Goal: Information Seeking & Learning: Learn about a topic

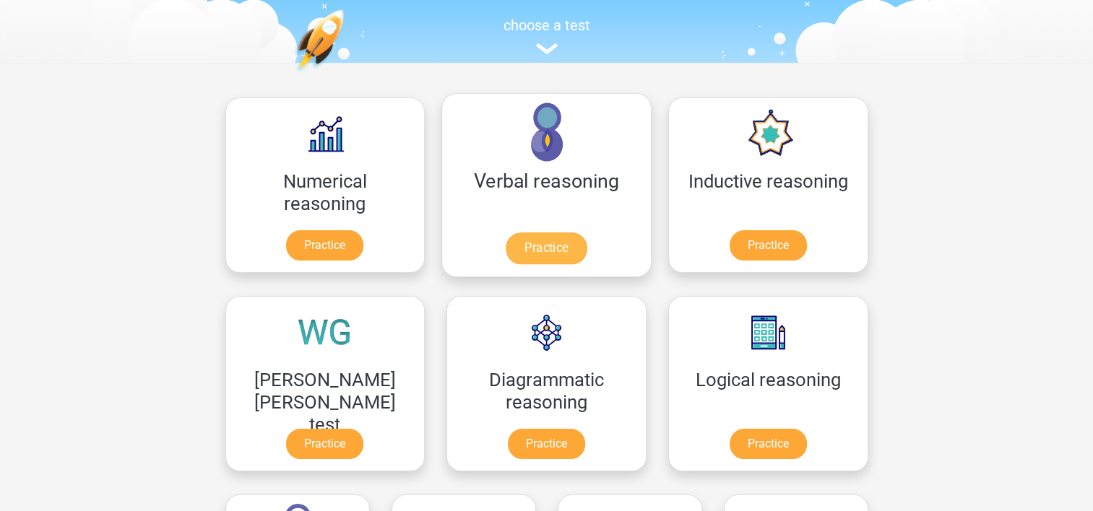
scroll to position [144, 0]
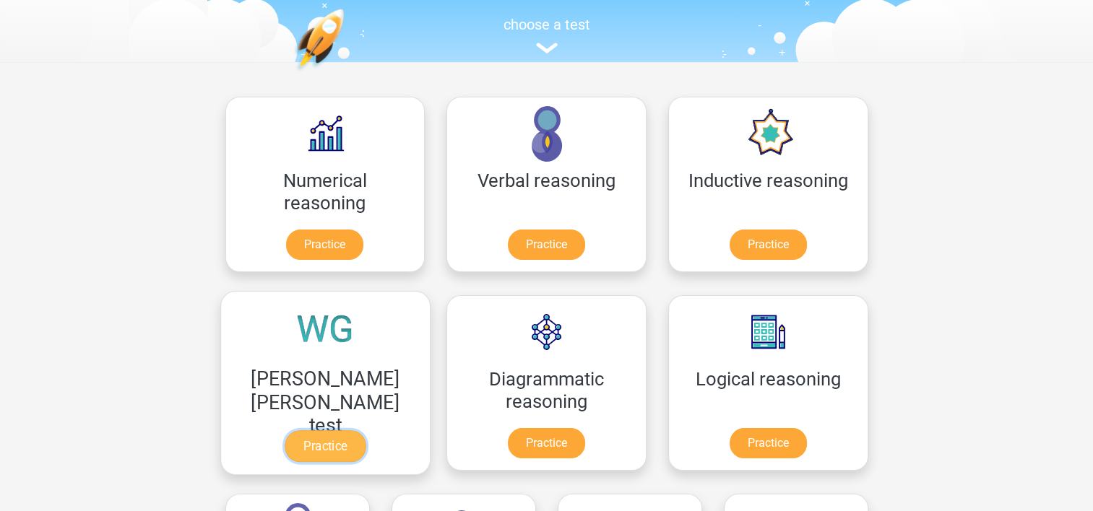
click at [365, 431] on link "Practice" at bounding box center [325, 447] width 81 height 32
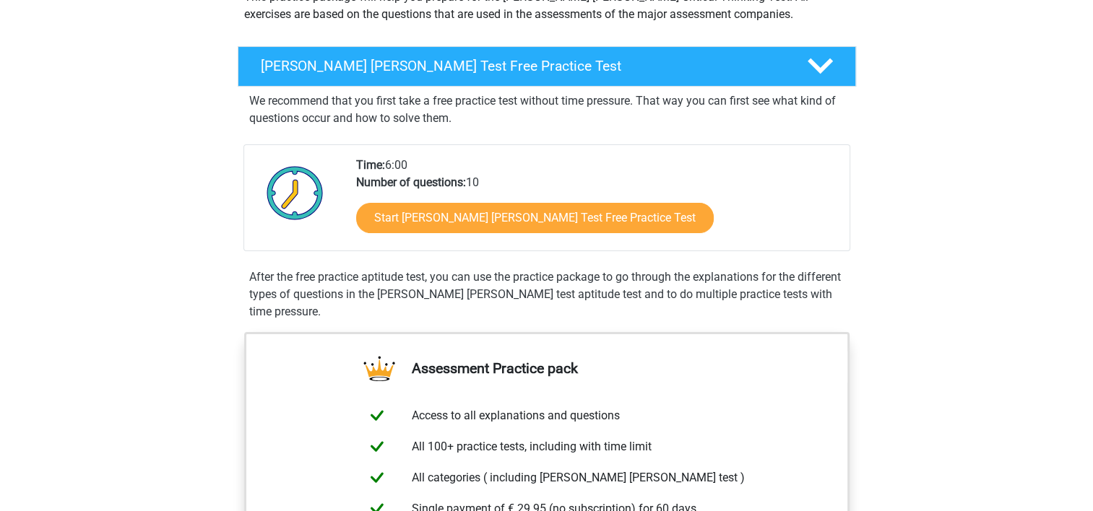
scroll to position [217, 0]
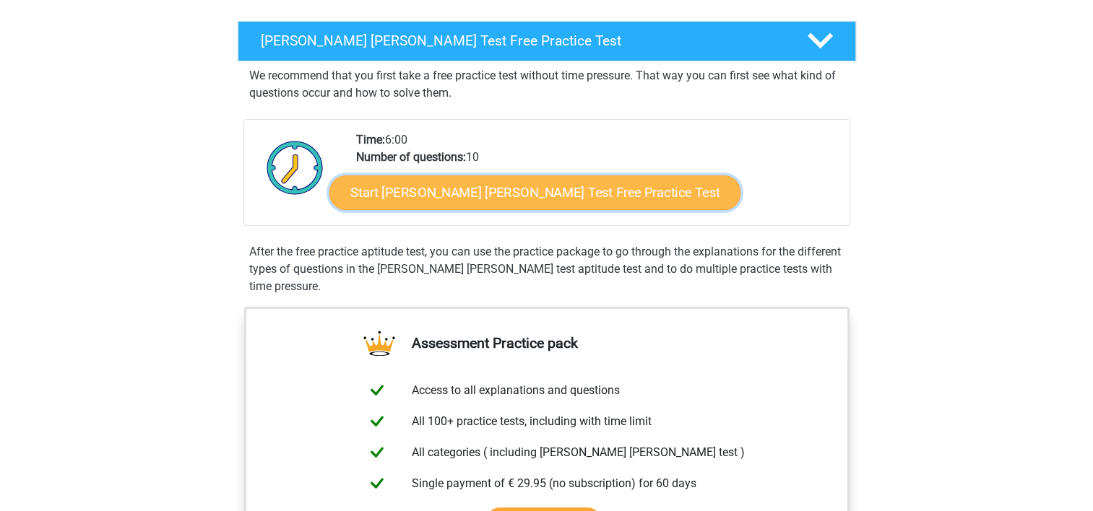
click at [537, 193] on link "Start Watson Glaser Test Free Practice Test" at bounding box center [534, 193] width 411 height 35
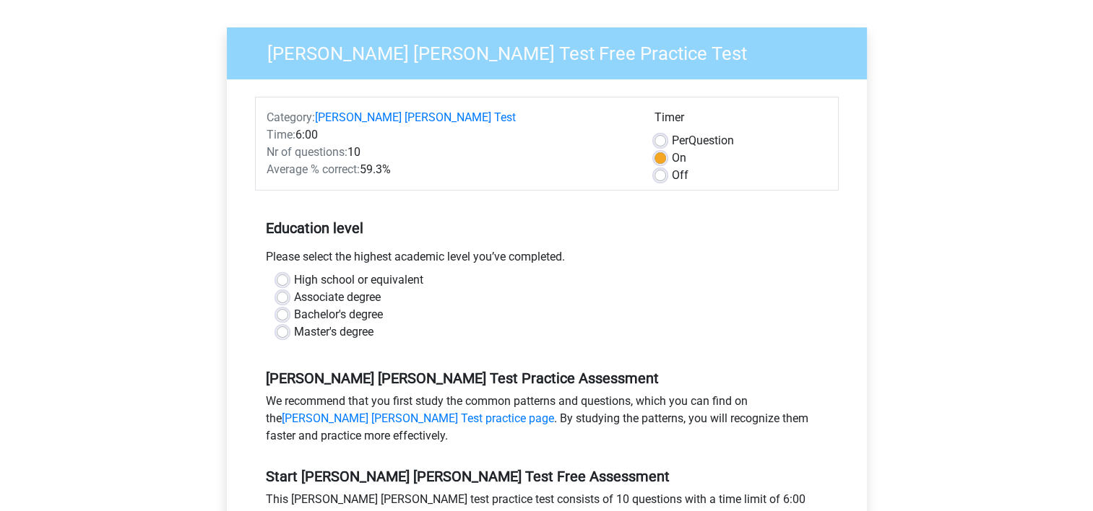
scroll to position [144, 0]
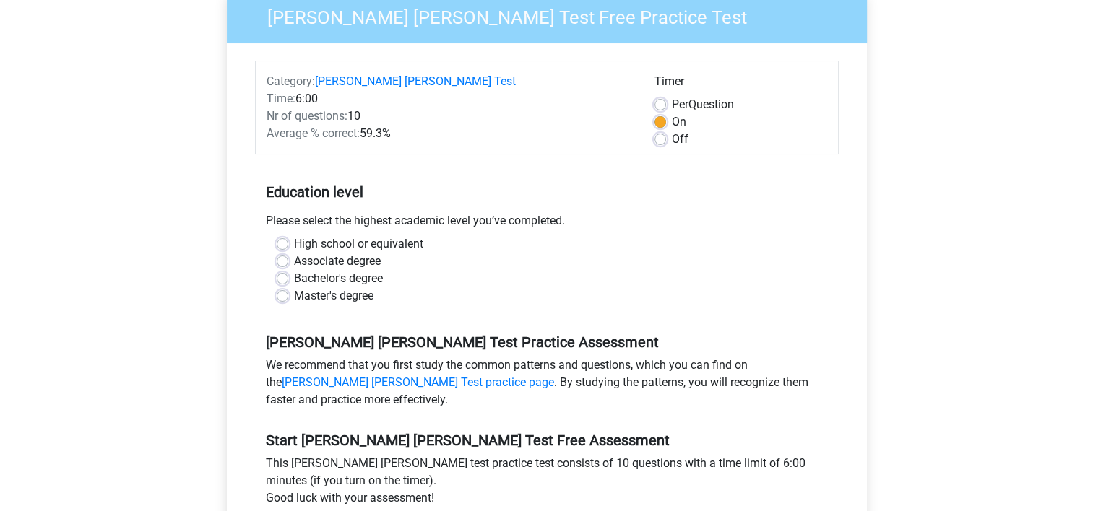
click at [294, 287] on label "Master's degree" at bounding box center [333, 295] width 79 height 17
click at [285, 287] on input "Master's degree" at bounding box center [283, 294] width 12 height 14
radio input "true"
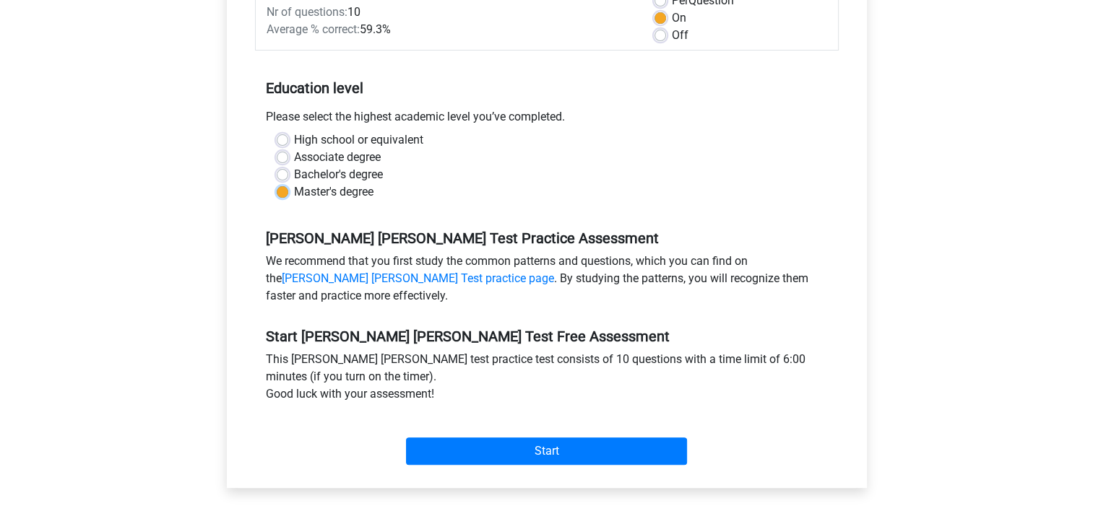
scroll to position [361, 0]
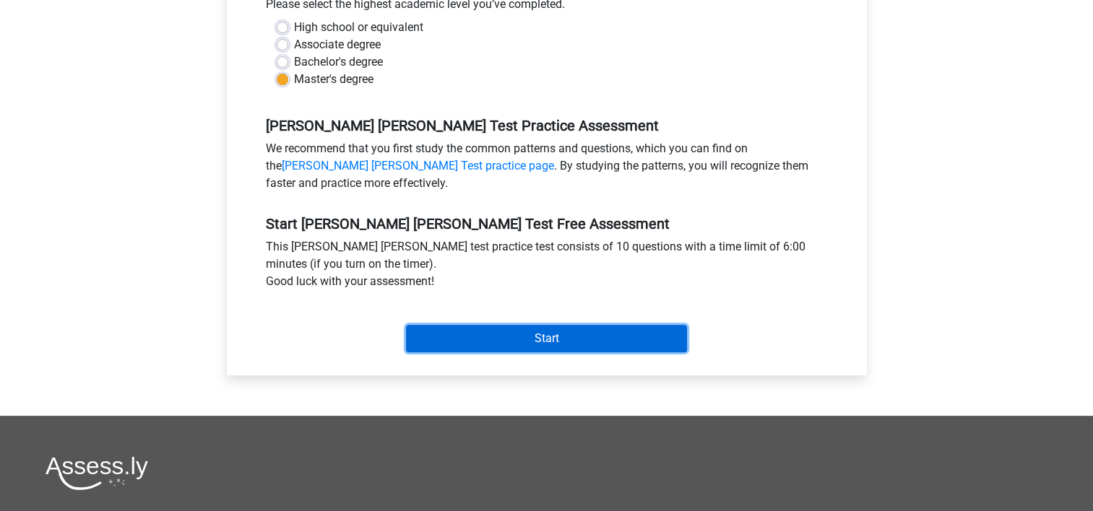
click at [493, 325] on input "Start" at bounding box center [546, 338] width 281 height 27
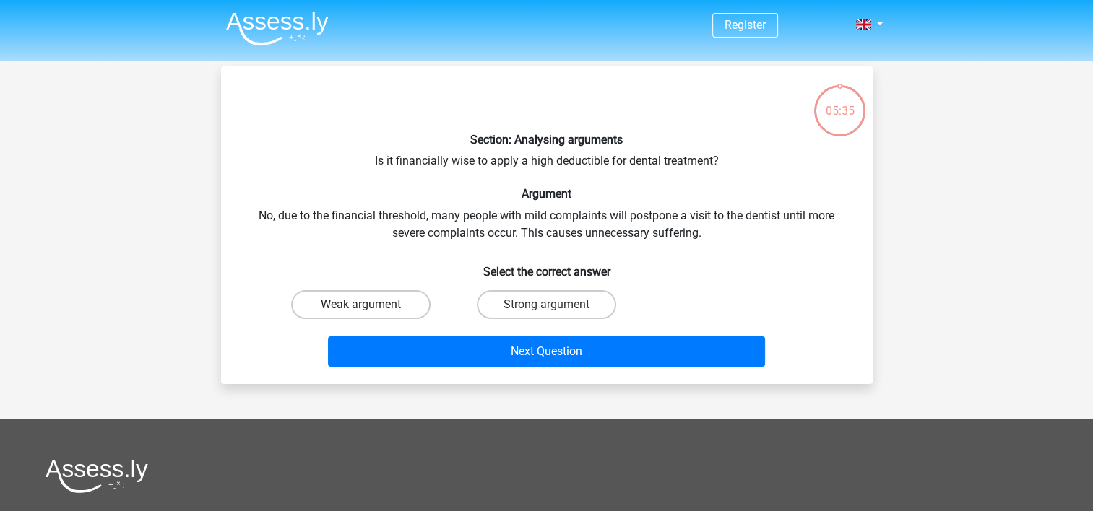
click at [355, 306] on label "Weak argument" at bounding box center [360, 304] width 139 height 29
click at [360, 306] on input "Weak argument" at bounding box center [364, 309] width 9 height 9
radio input "true"
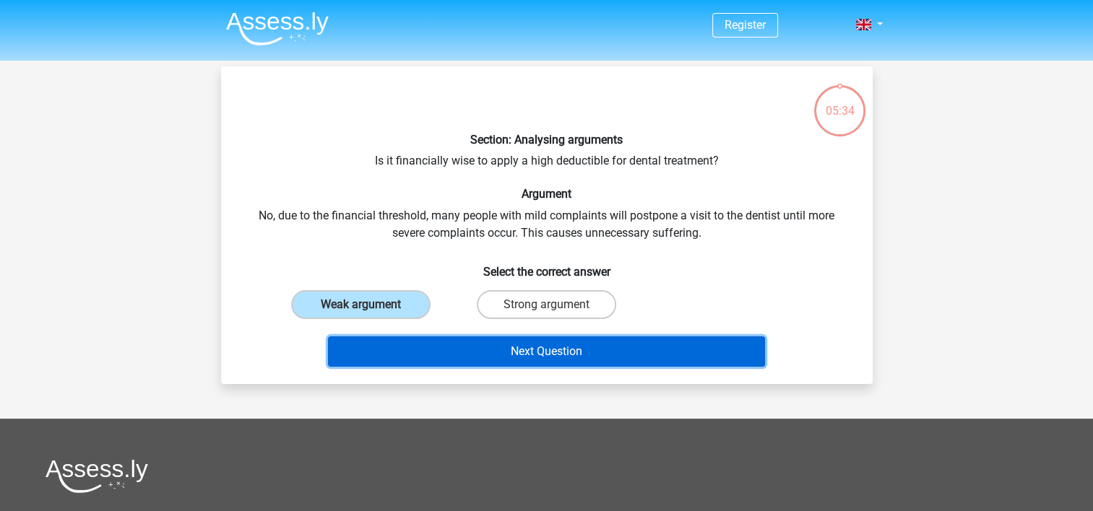
click at [523, 352] on button "Next Question" at bounding box center [546, 352] width 437 height 30
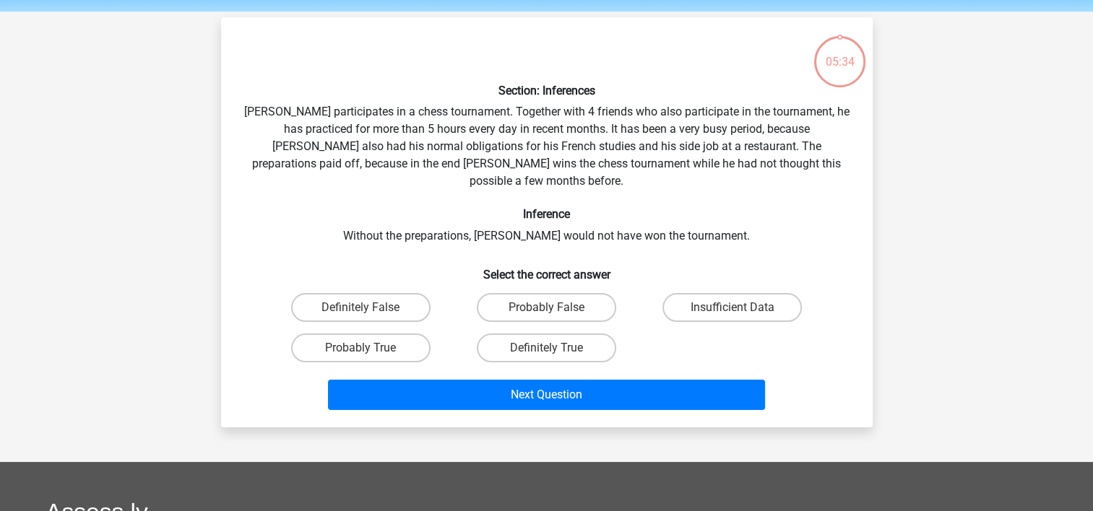
scroll to position [66, 0]
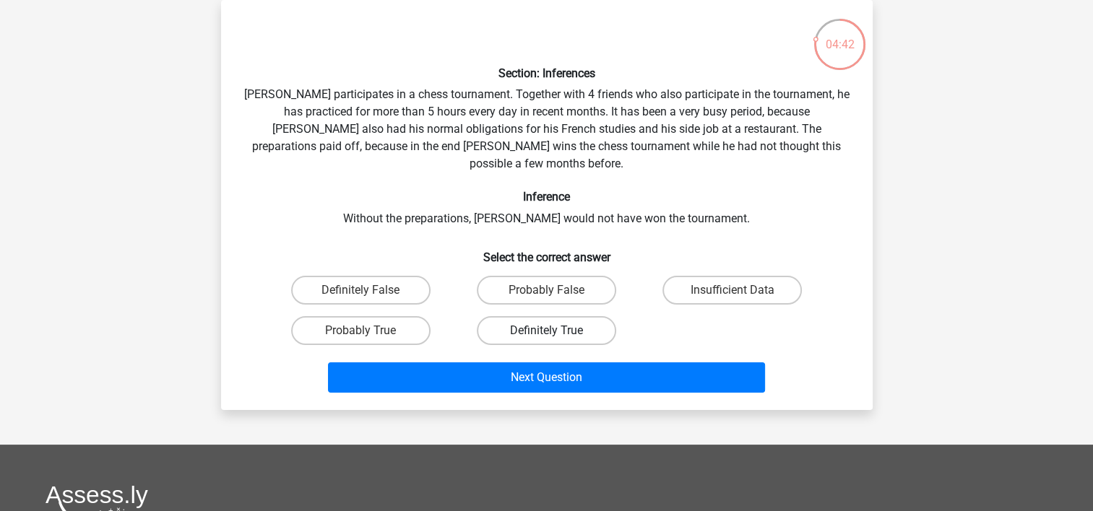
click at [579, 316] on label "Definitely True" at bounding box center [546, 330] width 139 height 29
click at [555, 331] on input "Definitely True" at bounding box center [550, 335] width 9 height 9
radio input "true"
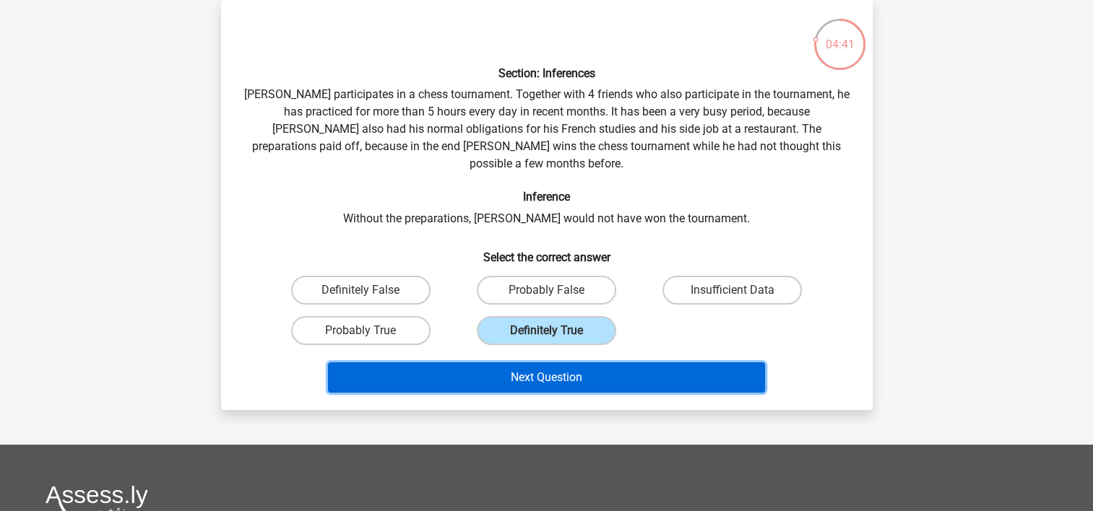
click at [584, 363] on button "Next Question" at bounding box center [546, 378] width 437 height 30
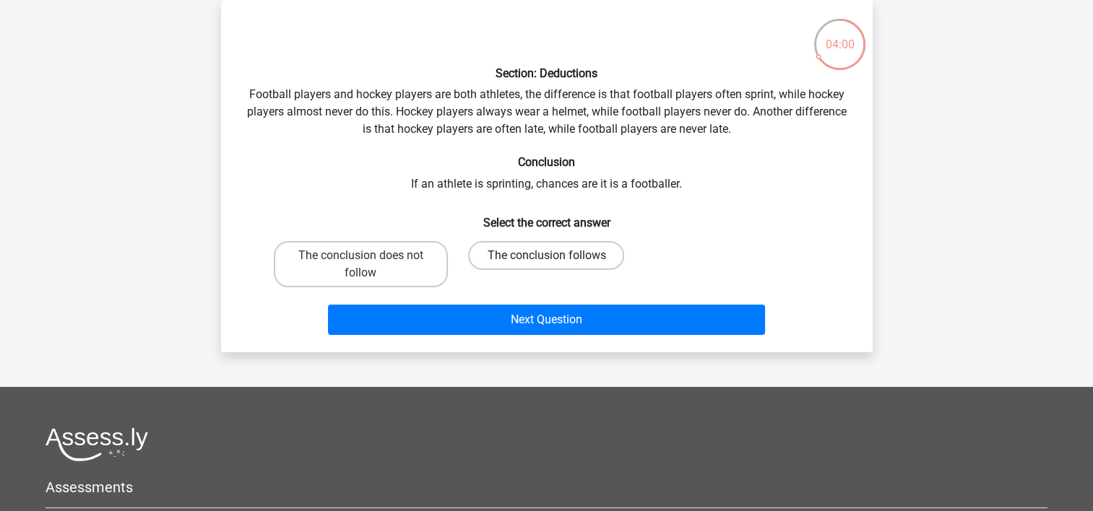
click at [519, 260] on label "The conclusion follows" at bounding box center [546, 255] width 156 height 29
click at [546, 260] on input "The conclusion follows" at bounding box center [550, 260] width 9 height 9
radio input "true"
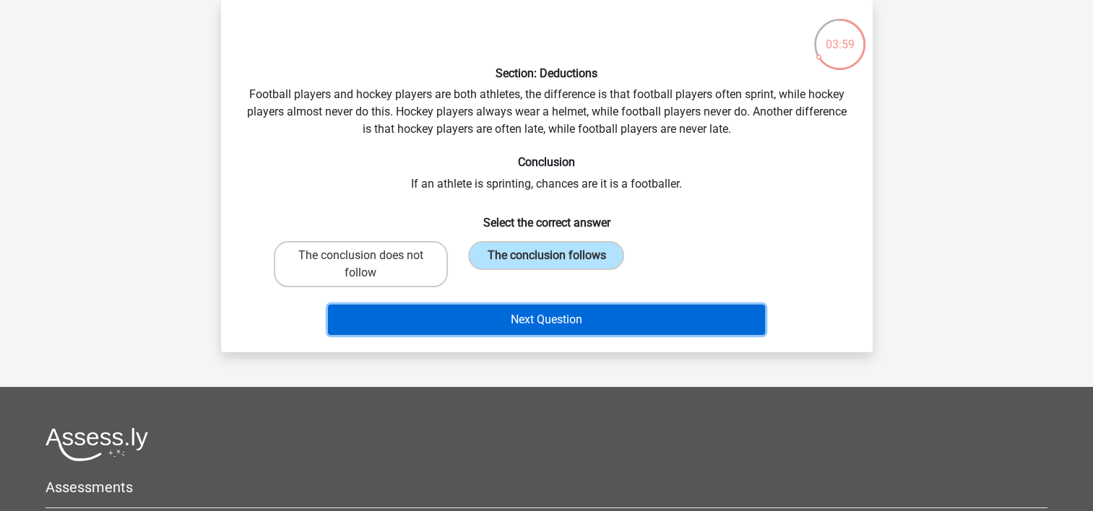
click at [533, 320] on button "Next Question" at bounding box center [546, 320] width 437 height 30
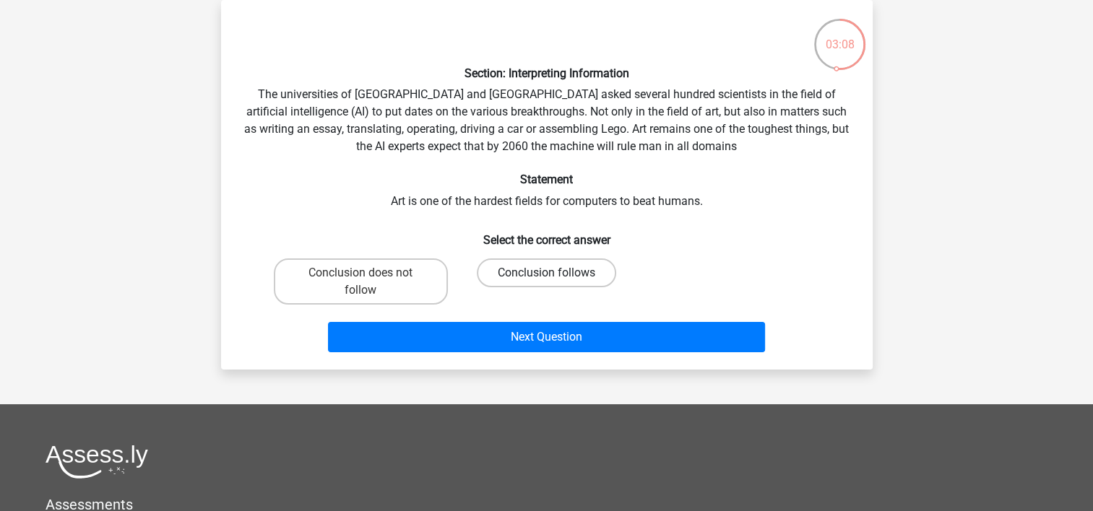
click at [577, 269] on label "Conclusion follows" at bounding box center [546, 273] width 139 height 29
click at [555, 273] on input "Conclusion follows" at bounding box center [550, 277] width 9 height 9
radio input "true"
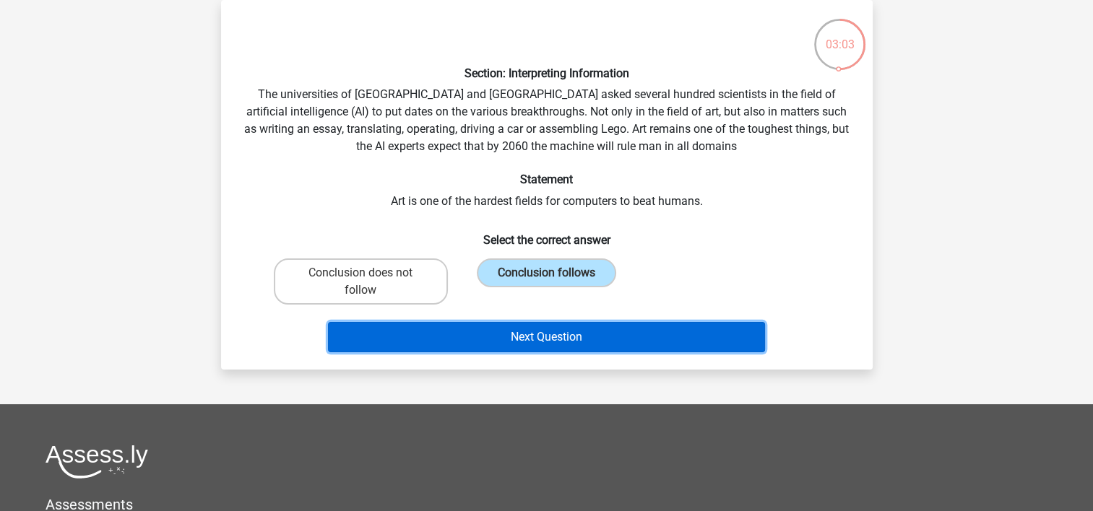
click at [620, 338] on button "Next Question" at bounding box center [546, 337] width 437 height 30
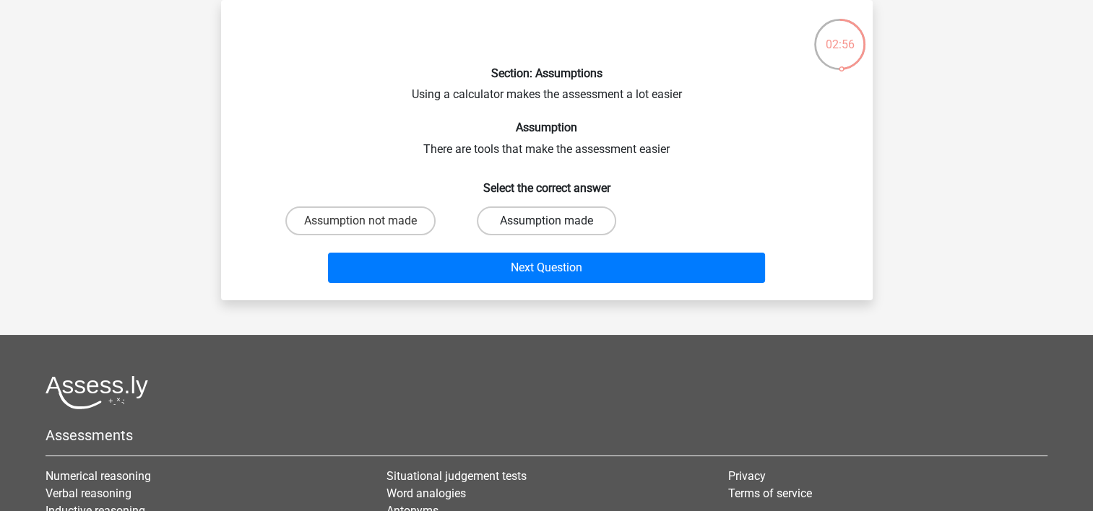
click at [584, 222] on label "Assumption made" at bounding box center [546, 221] width 139 height 29
click at [555, 222] on input "Assumption made" at bounding box center [550, 225] width 9 height 9
radio input "true"
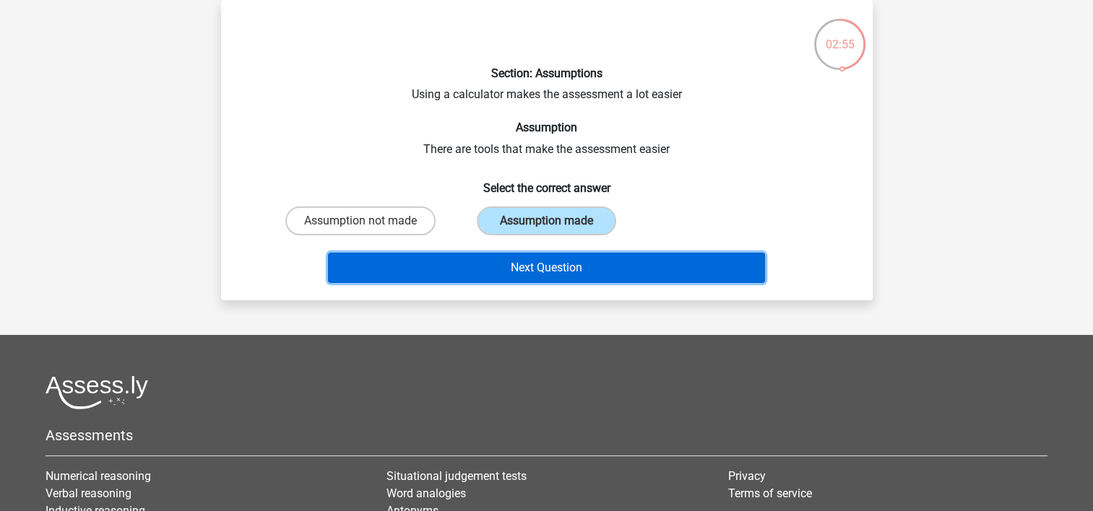
click at [592, 268] on button "Next Question" at bounding box center [546, 268] width 437 height 30
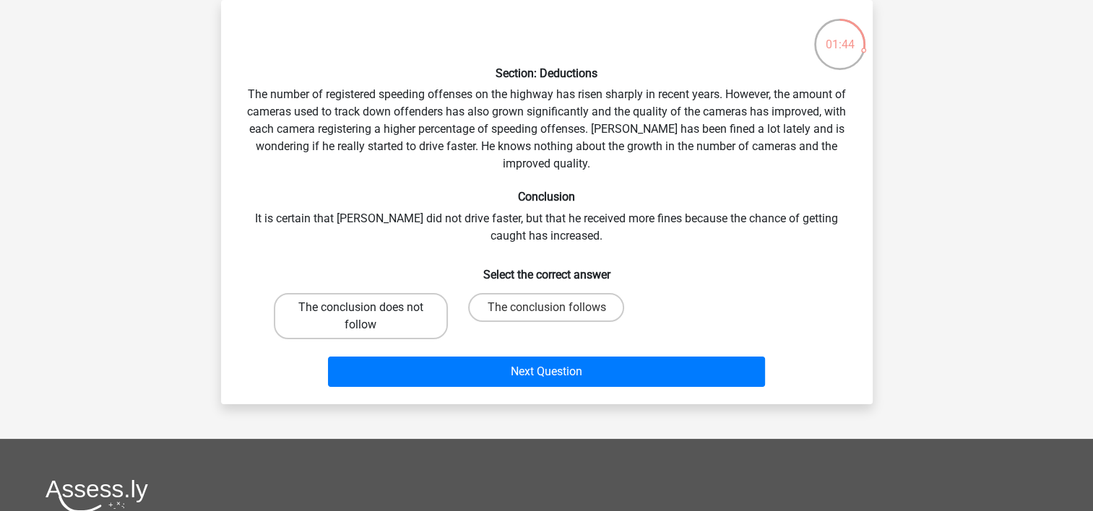
click at [408, 316] on label "The conclusion does not follow" at bounding box center [361, 316] width 174 height 46
click at [370, 316] on input "The conclusion does not follow" at bounding box center [364, 312] width 9 height 9
radio input "true"
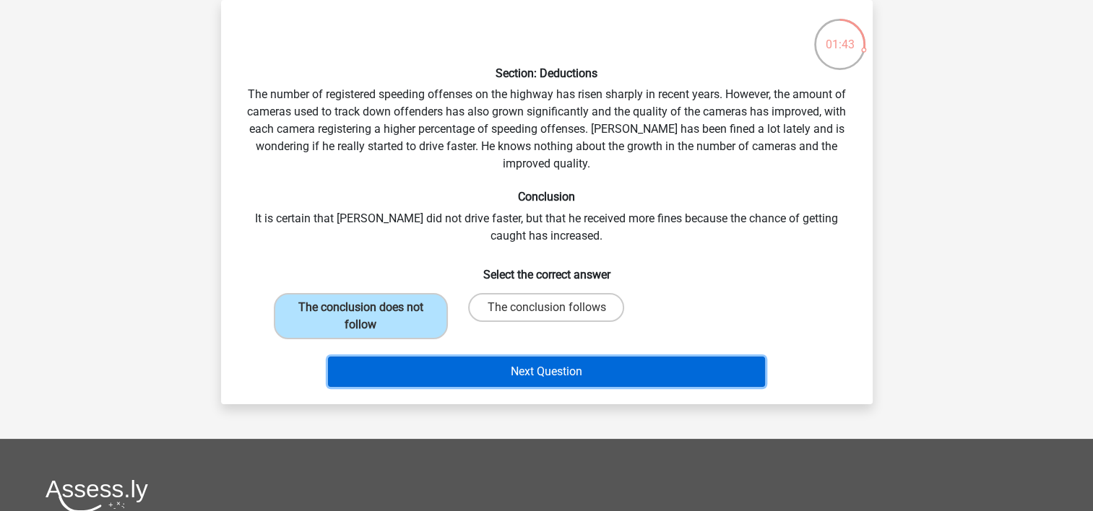
click at [603, 371] on button "Next Question" at bounding box center [546, 372] width 437 height 30
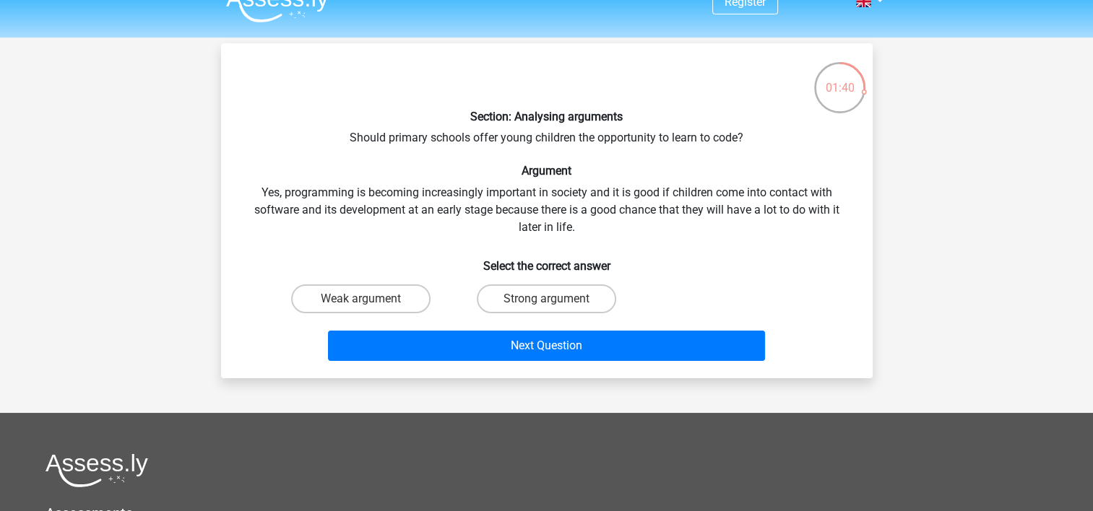
scroll to position [0, 0]
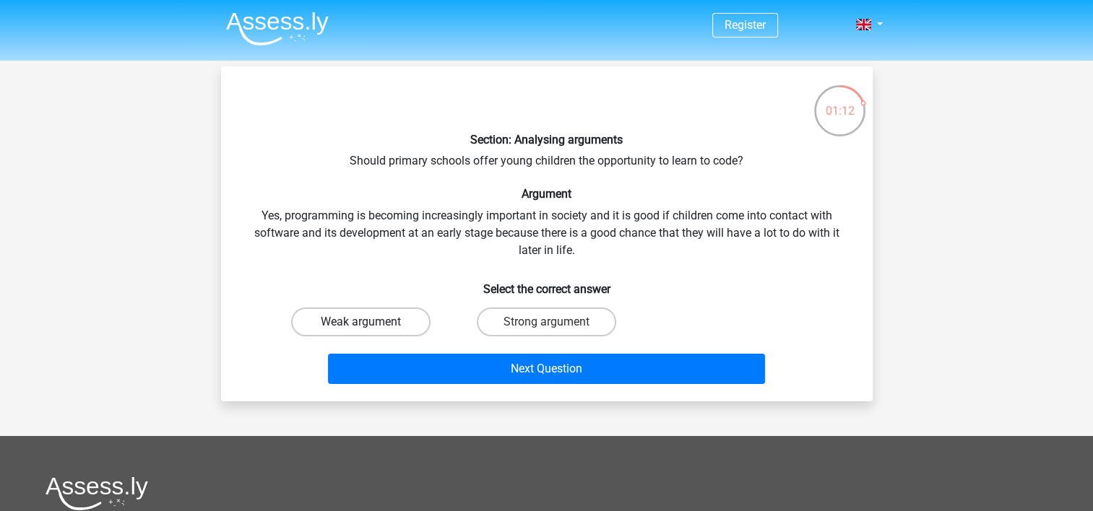
click at [389, 324] on label "Weak argument" at bounding box center [360, 322] width 139 height 29
click at [370, 324] on input "Weak argument" at bounding box center [364, 326] width 9 height 9
radio input "true"
click at [532, 312] on label "Strong argument" at bounding box center [546, 322] width 139 height 29
click at [546, 322] on input "Strong argument" at bounding box center [550, 326] width 9 height 9
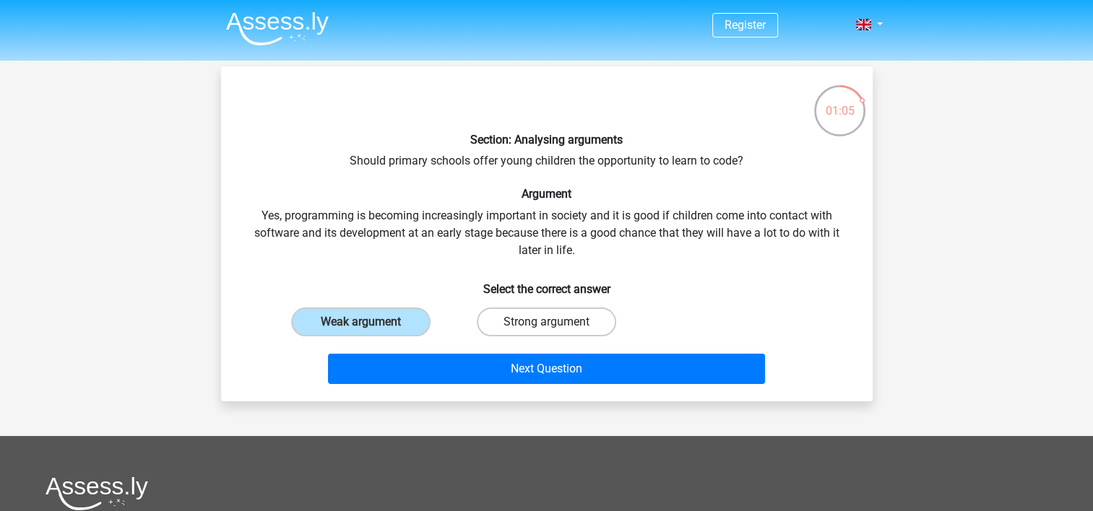
radio input "true"
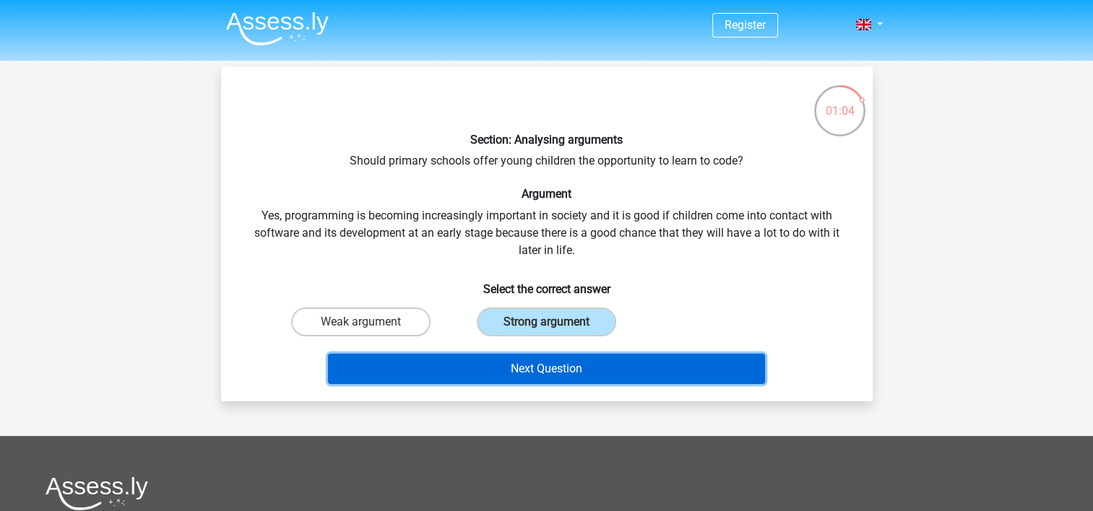
click at [577, 367] on button "Next Question" at bounding box center [546, 369] width 437 height 30
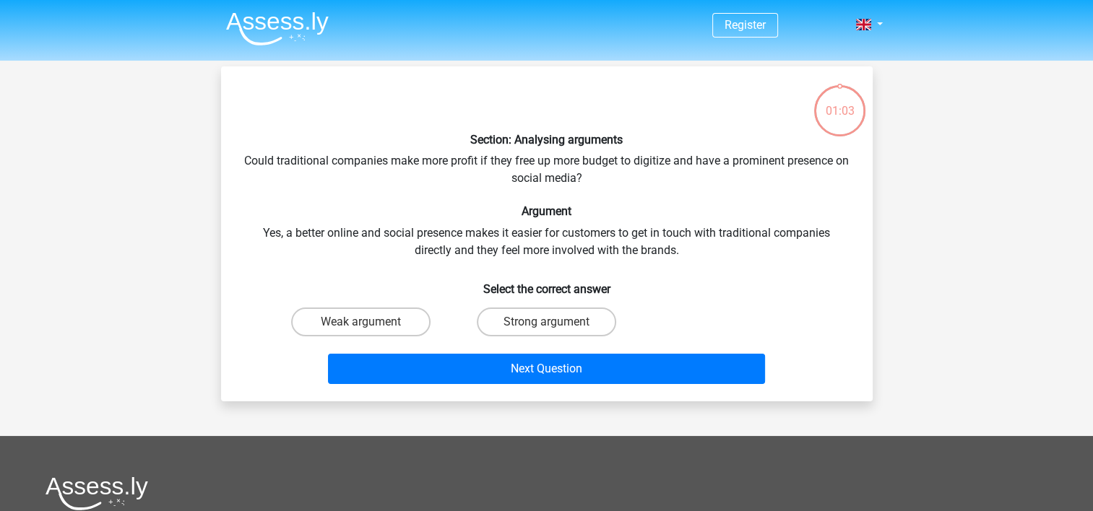
scroll to position [66, 0]
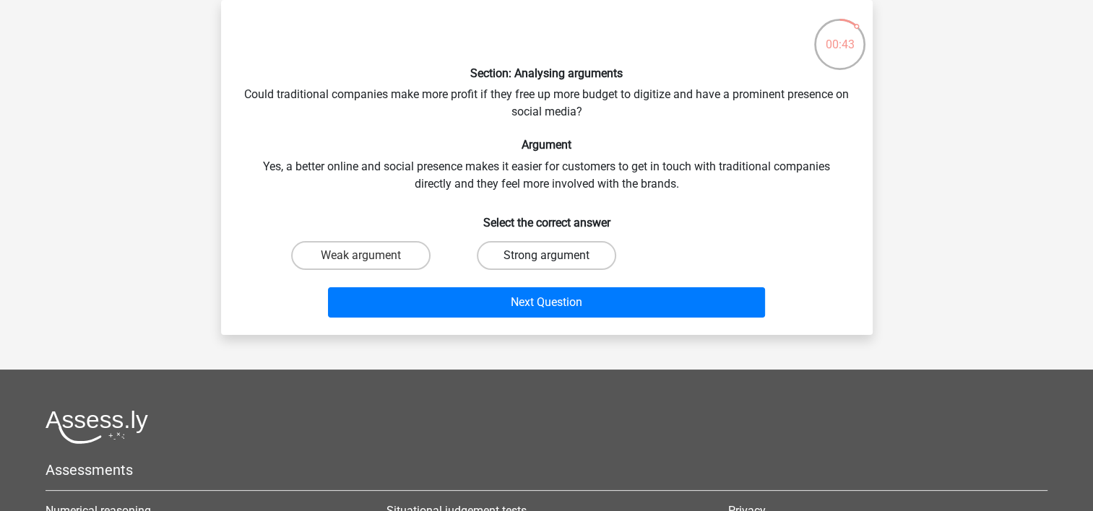
click at [545, 251] on label "Strong argument" at bounding box center [546, 255] width 139 height 29
click at [546, 256] on input "Strong argument" at bounding box center [550, 260] width 9 height 9
radio input "true"
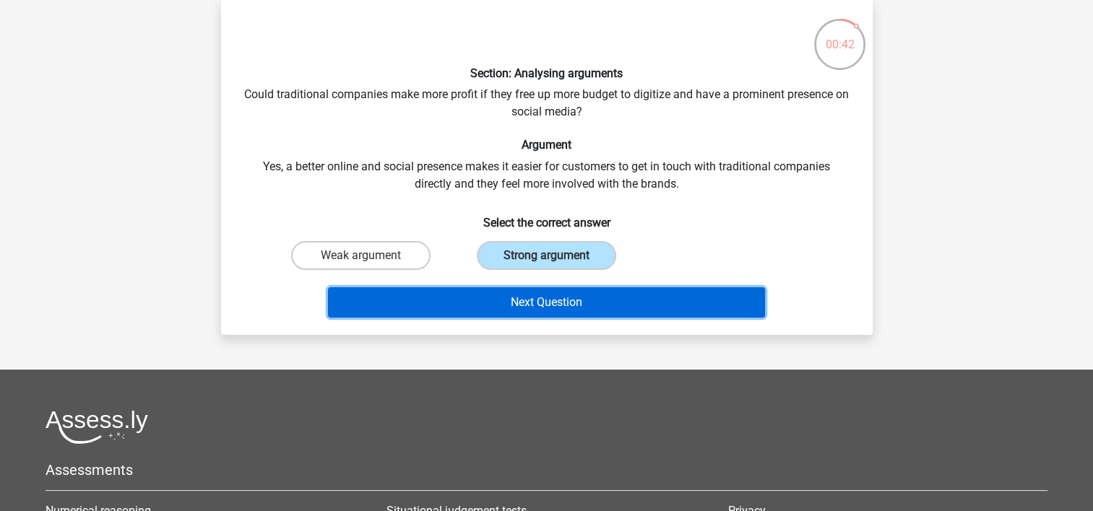
click at [569, 299] on button "Next Question" at bounding box center [546, 302] width 437 height 30
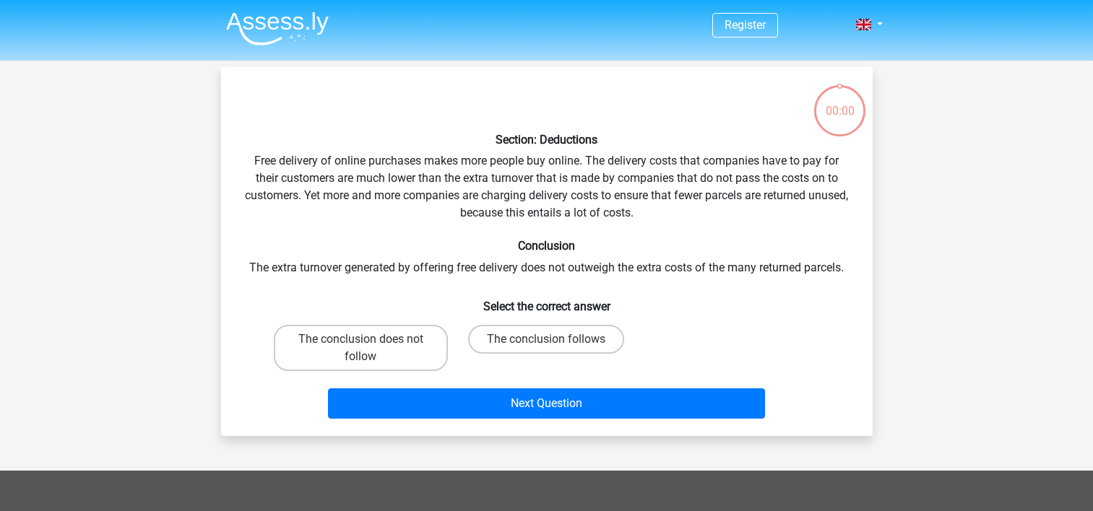
scroll to position [66, 0]
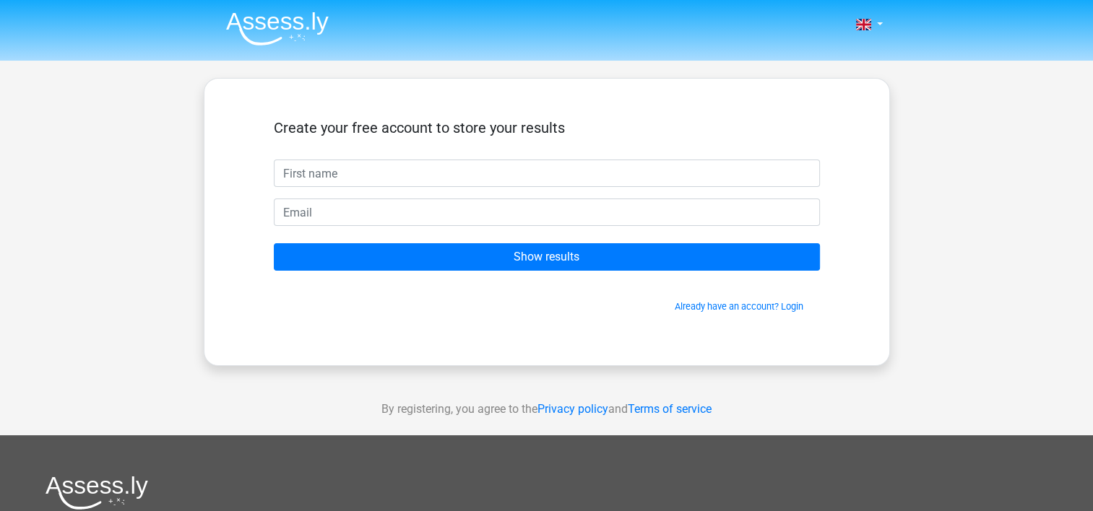
click at [386, 184] on input "text" at bounding box center [547, 173] width 546 height 27
type input "kike"
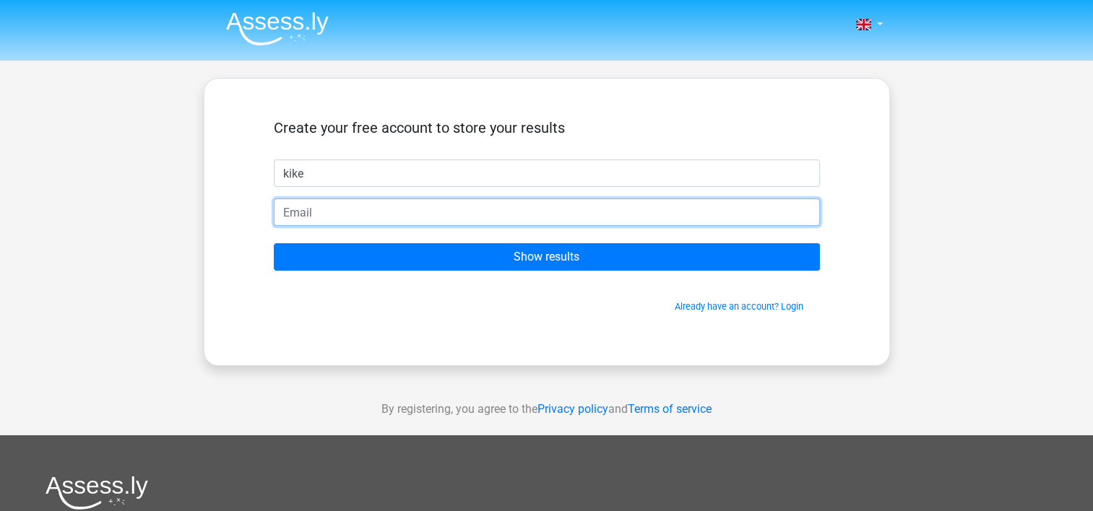
type input "[EMAIL_ADDRESS][DOMAIN_NAME]"
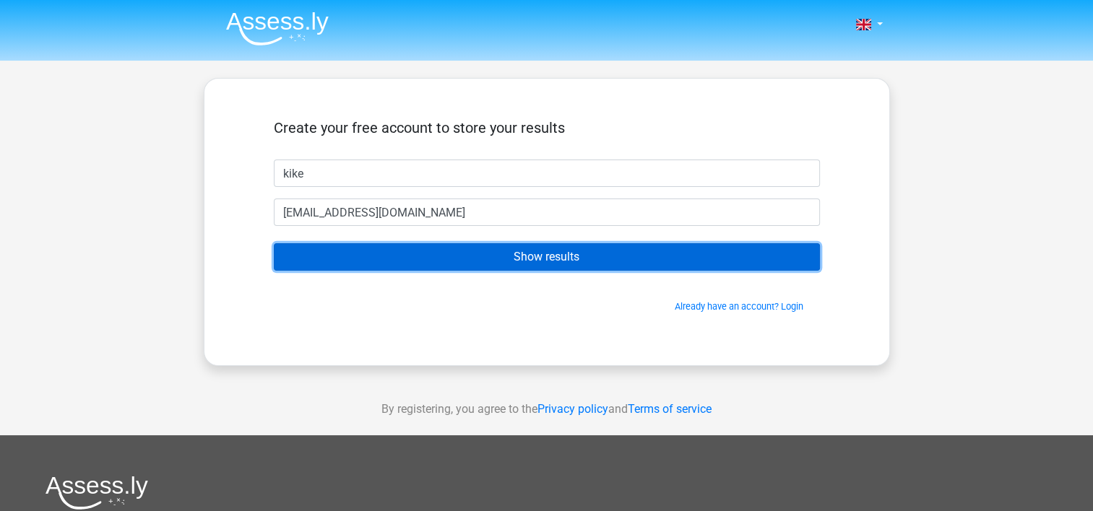
click at [528, 260] on input "Show results" at bounding box center [547, 256] width 546 height 27
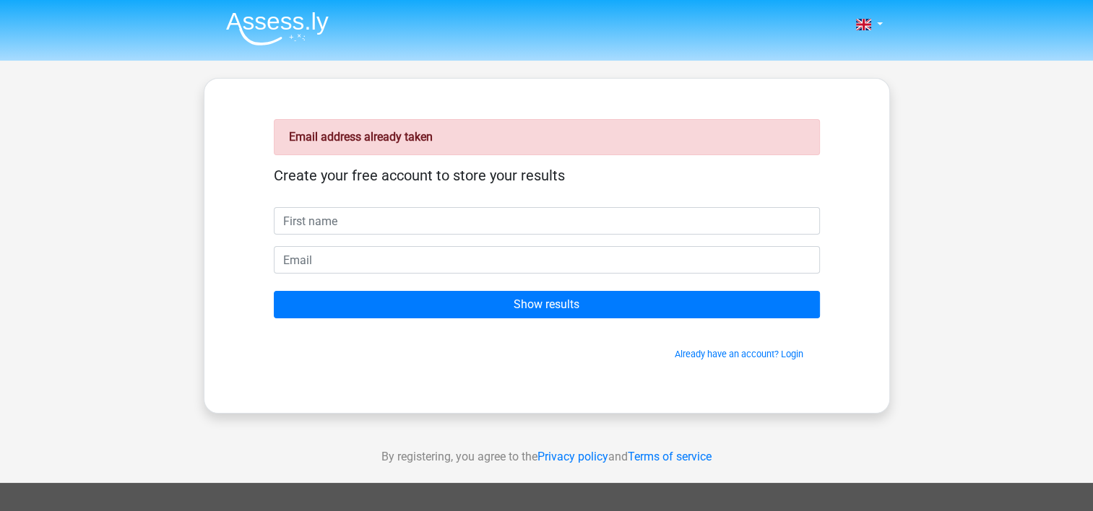
click at [415, 226] on input "text" at bounding box center [547, 220] width 546 height 27
drag, startPoint x: 388, startPoint y: 221, endPoint x: 416, endPoint y: 224, distance: 28.3
click at [390, 221] on input "text" at bounding box center [547, 220] width 546 height 27
click at [756, 358] on link "Already have an account? Login" at bounding box center [739, 354] width 129 height 11
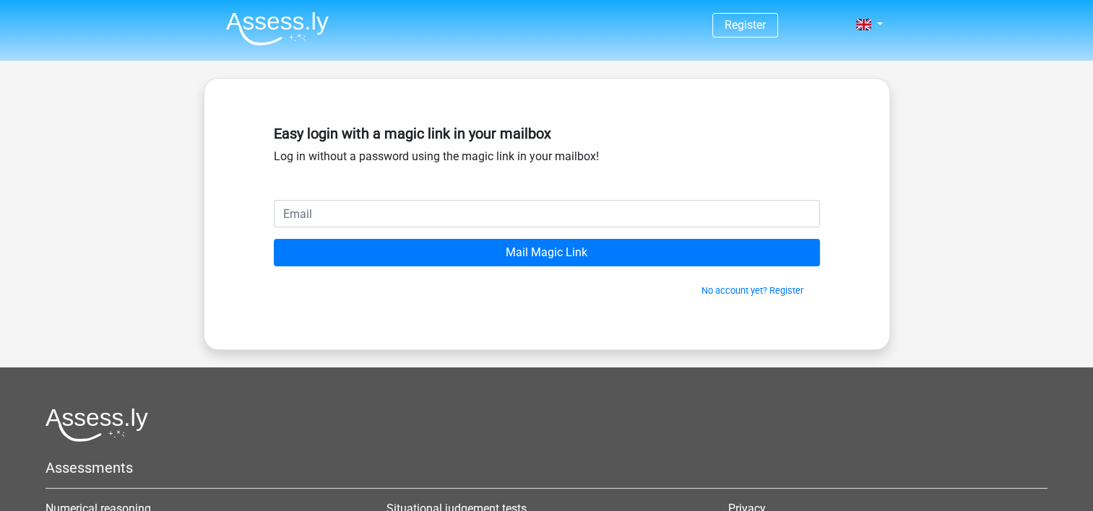
click at [389, 212] on input "email" at bounding box center [547, 213] width 546 height 27
type input "[EMAIL_ADDRESS][DOMAIN_NAME]"
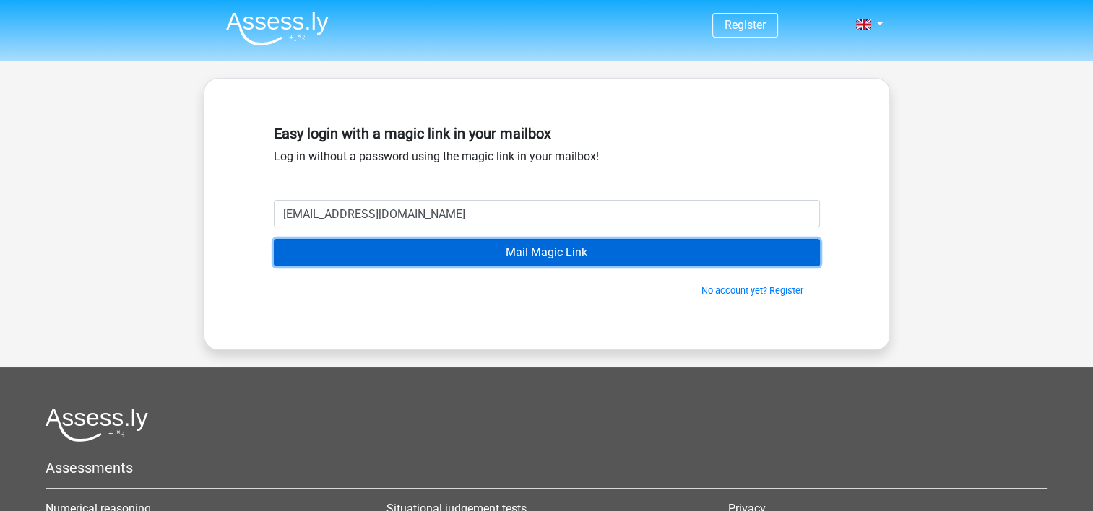
click at [579, 247] on input "Mail Magic Link" at bounding box center [547, 252] width 546 height 27
